Goal: Task Accomplishment & Management: Manage account settings

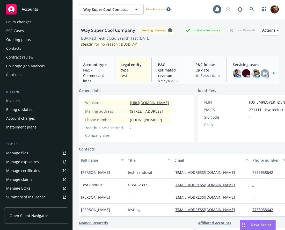
scroll to position [39, 0]
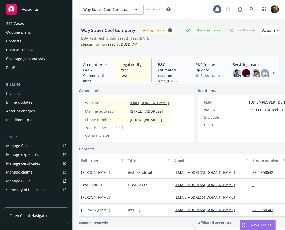
click at [33, 162] on div "Manage certificates" at bounding box center [23, 163] width 34 height 8
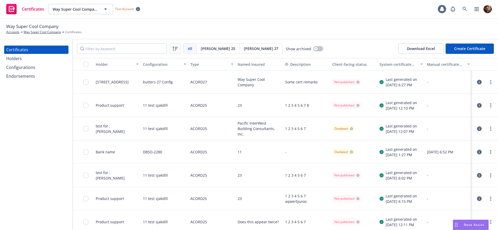
click at [210, 50] on span "Acord 25" at bounding box center [218, 48] width 34 height 5
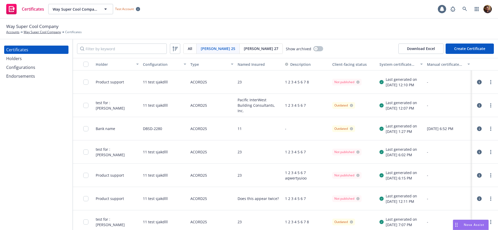
click at [480, 84] on icon "button" at bounding box center [479, 82] width 5 height 5
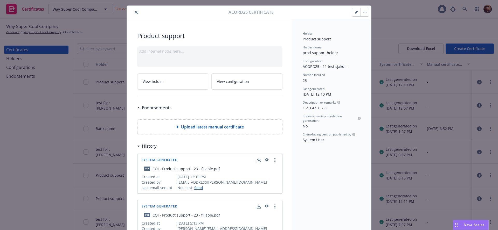
scroll to position [12, 0]
click at [354, 12] on button "button" at bounding box center [356, 12] width 8 height 8
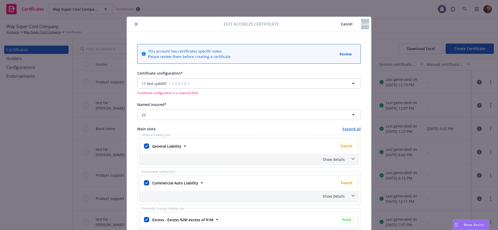
click at [340, 24] on span "Cancel" at bounding box center [346, 24] width 12 height 5
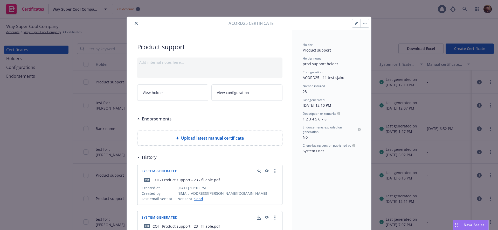
click at [135, 24] on icon "close" at bounding box center [135, 23] width 3 height 3
